Goal: Task Accomplishment & Management: Manage account settings

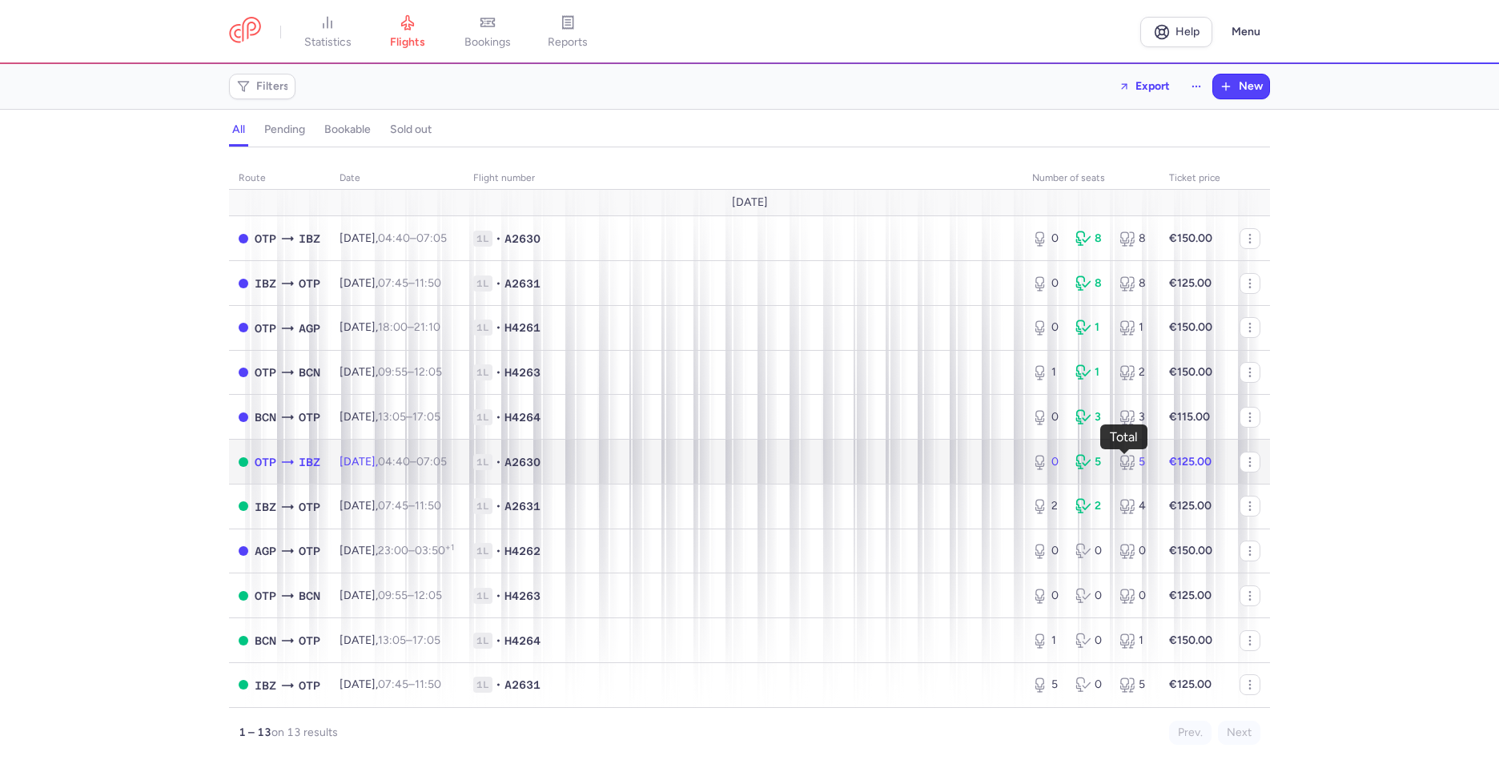
click at [1136, 456] on div "5" at bounding box center [1134, 462] width 30 height 16
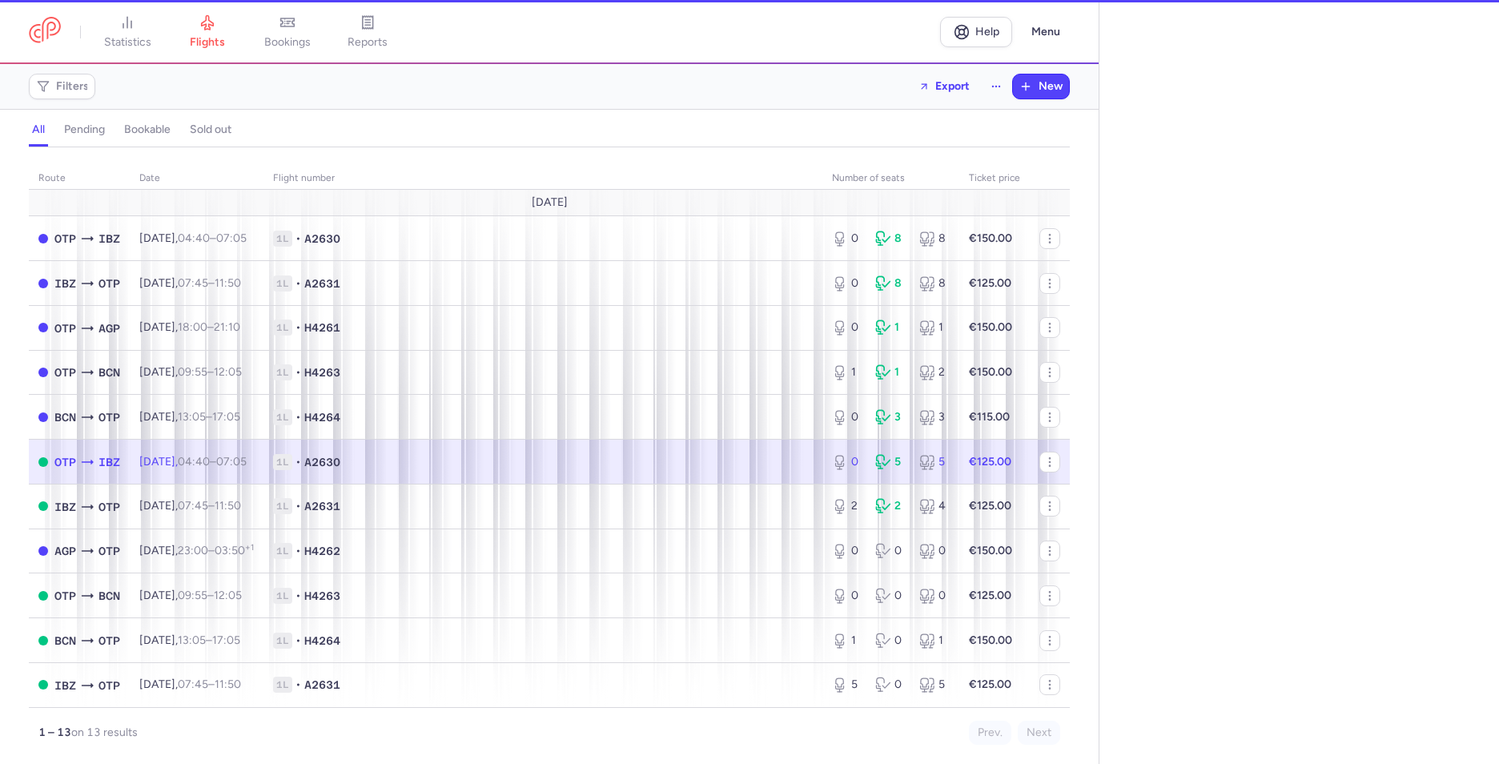
select select "days"
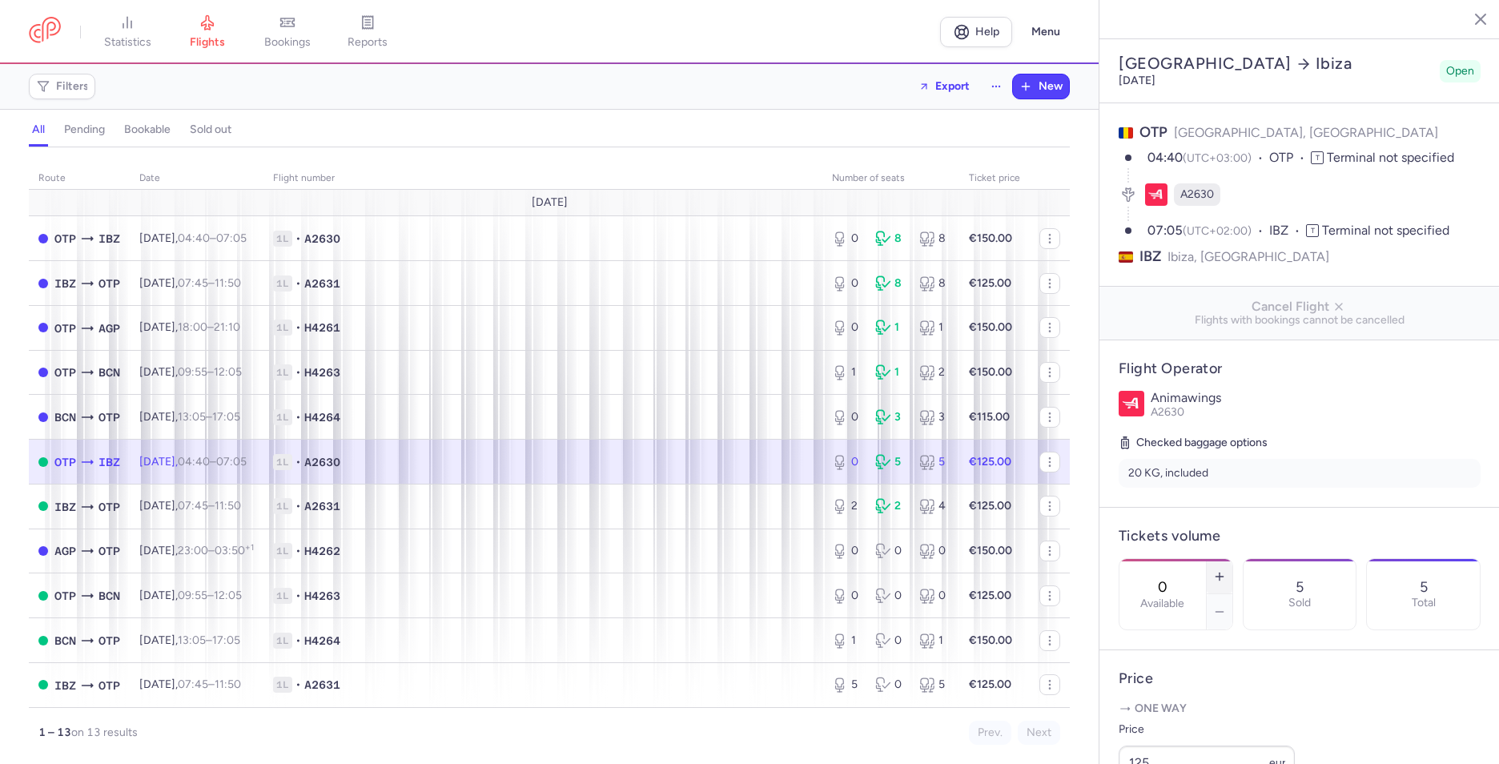
click at [1232, 559] on button "button" at bounding box center [1219, 576] width 26 height 35
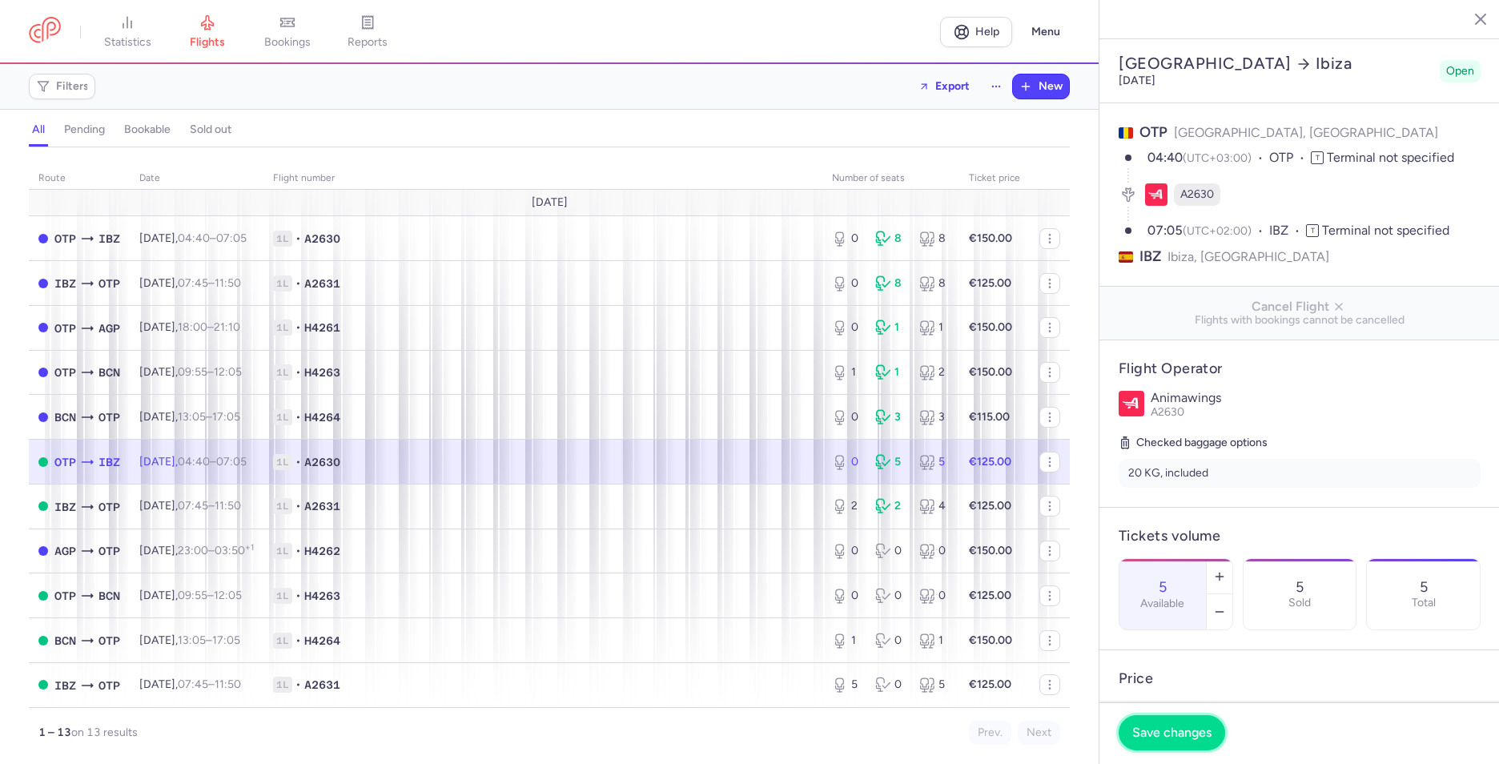
click at [1191, 730] on span "Save changes" at bounding box center [1171, 732] width 79 height 14
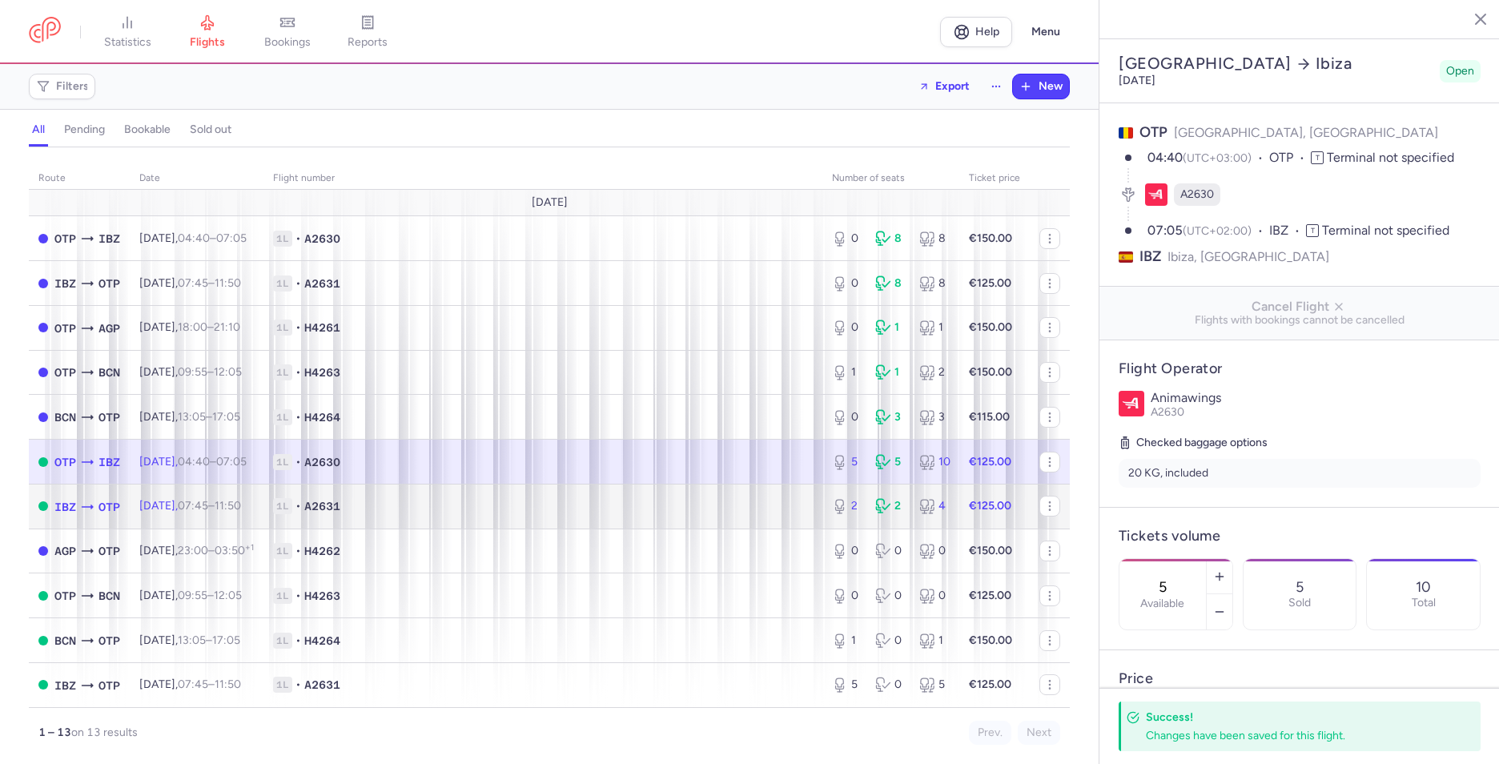
click at [678, 508] on span "1L • A2631" at bounding box center [543, 506] width 540 height 16
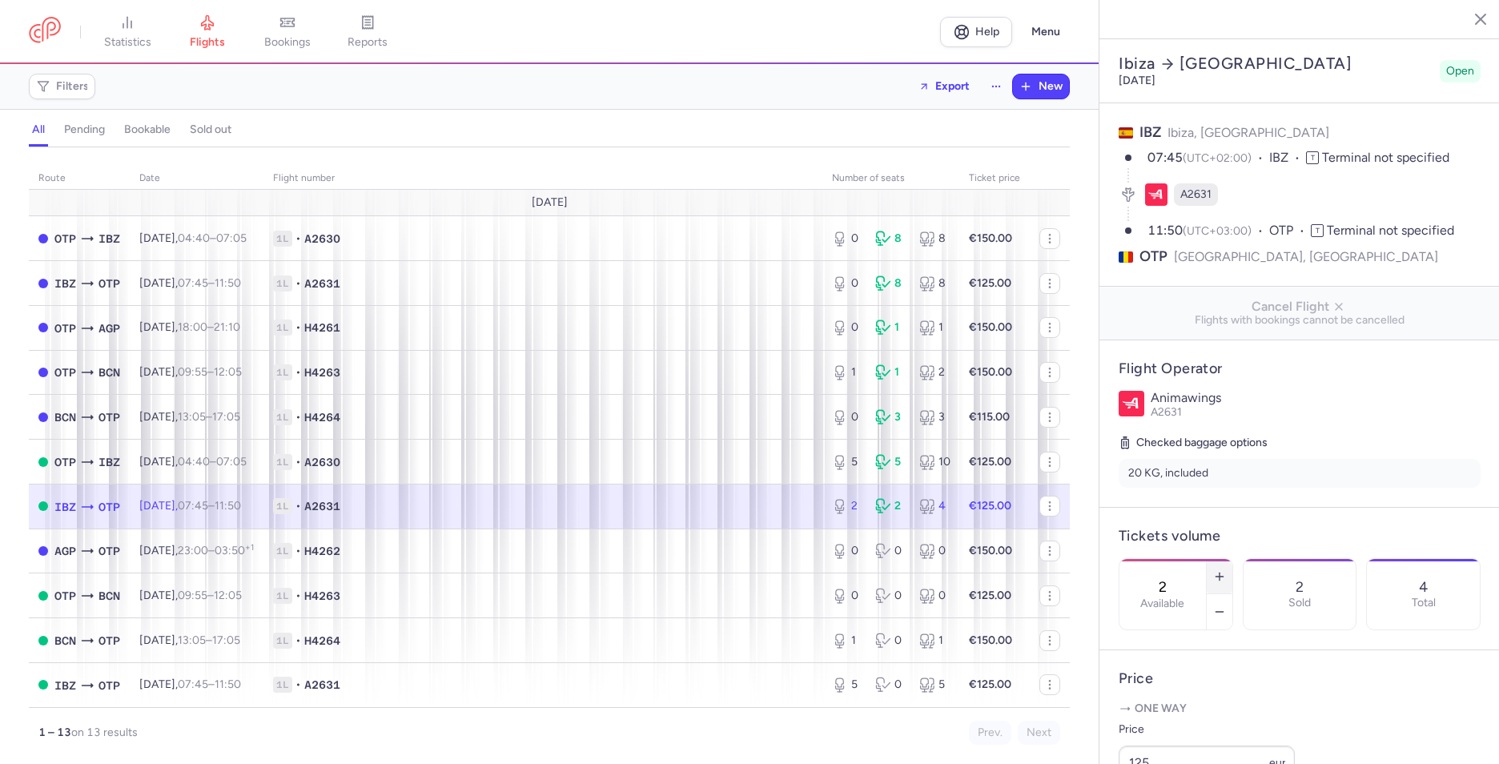
click at [1226, 570] on icon "button" at bounding box center [1219, 576] width 13 height 13
type input "5"
click at [1173, 725] on span "Save changes" at bounding box center [1171, 732] width 79 height 14
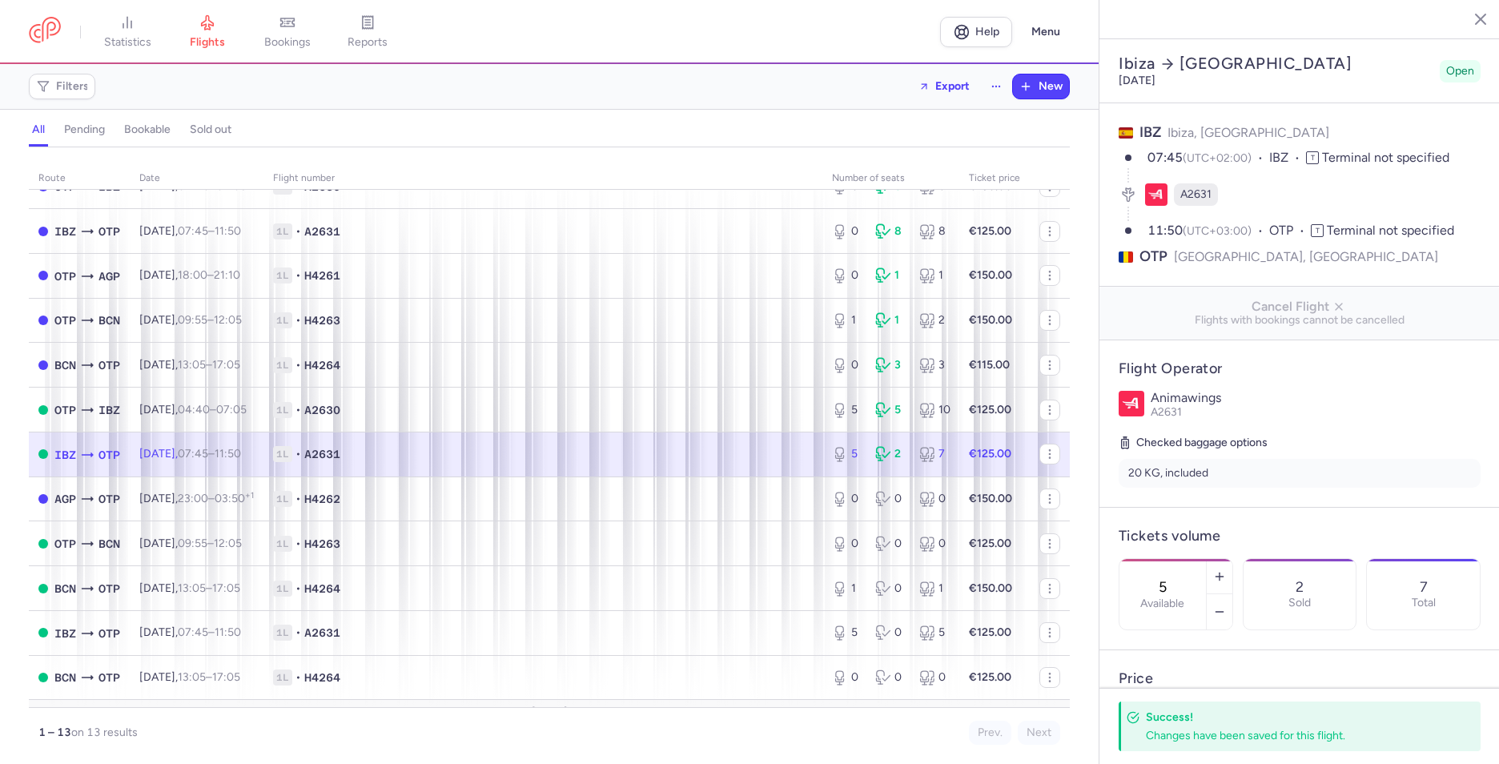
scroll to position [80, 0]
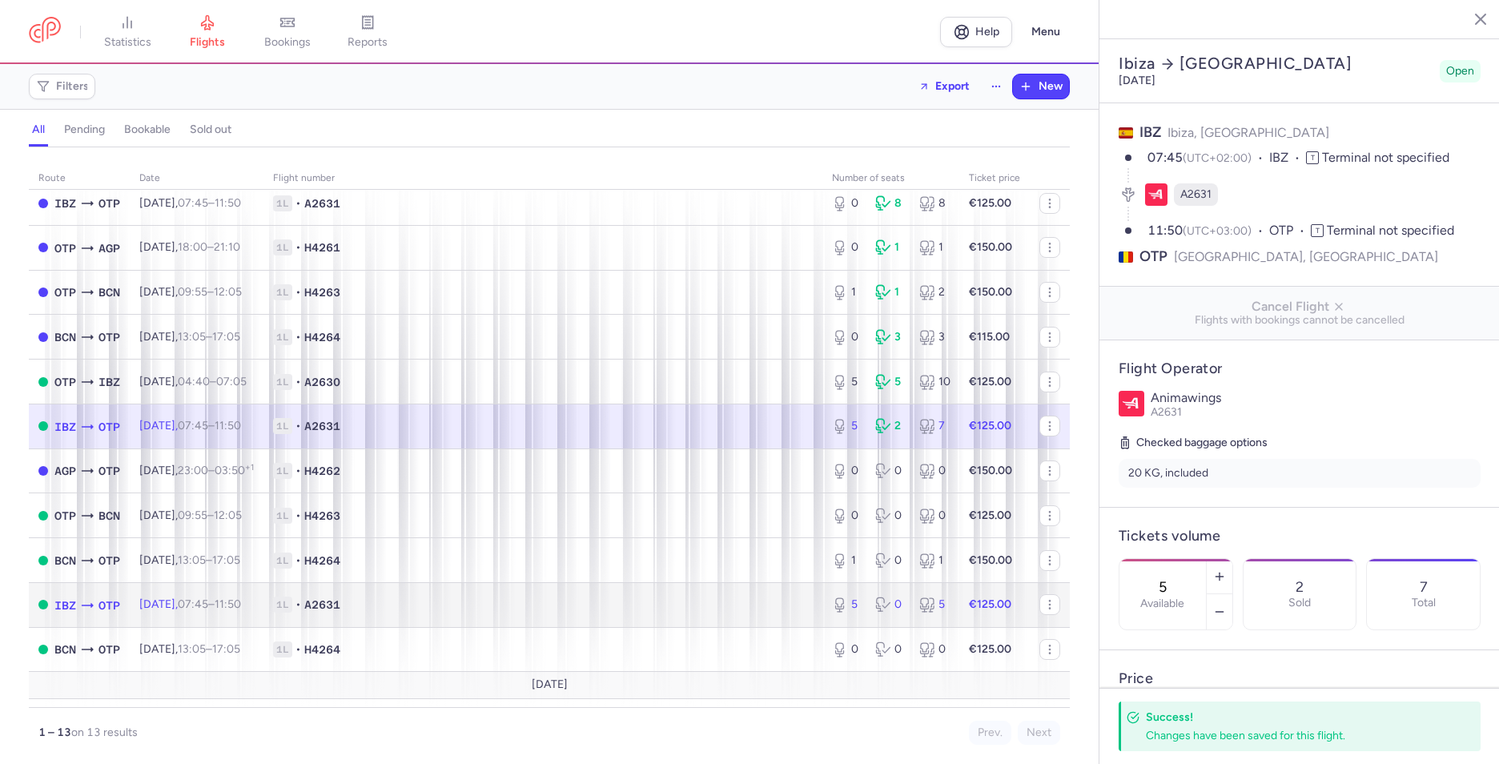
click at [367, 592] on td "1L • A2631" at bounding box center [542, 604] width 559 height 45
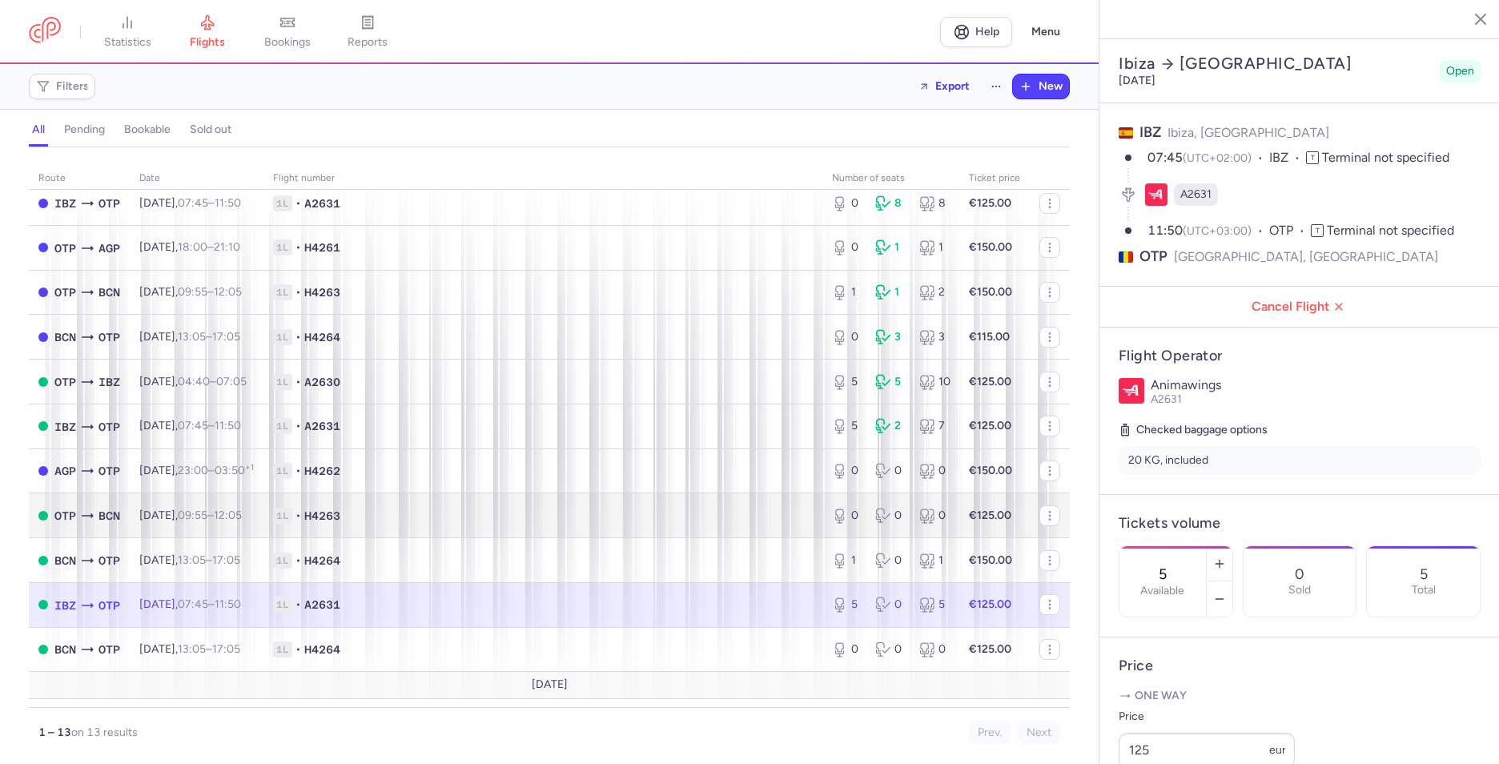
scroll to position [115, 0]
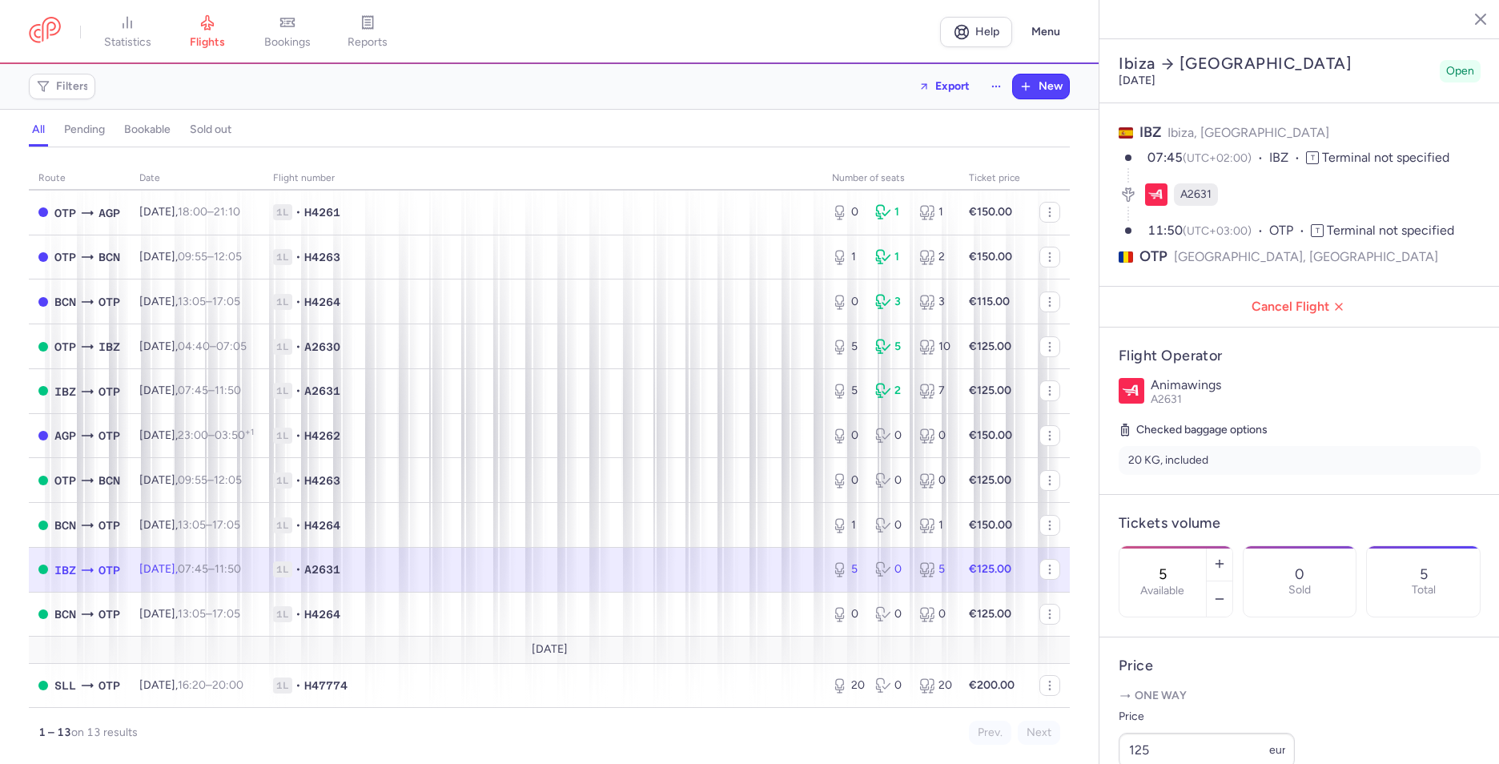
click at [1459, 25] on button "button" at bounding box center [1468, 18] width 24 height 24
